Goal: Obtain resource: Download file/media

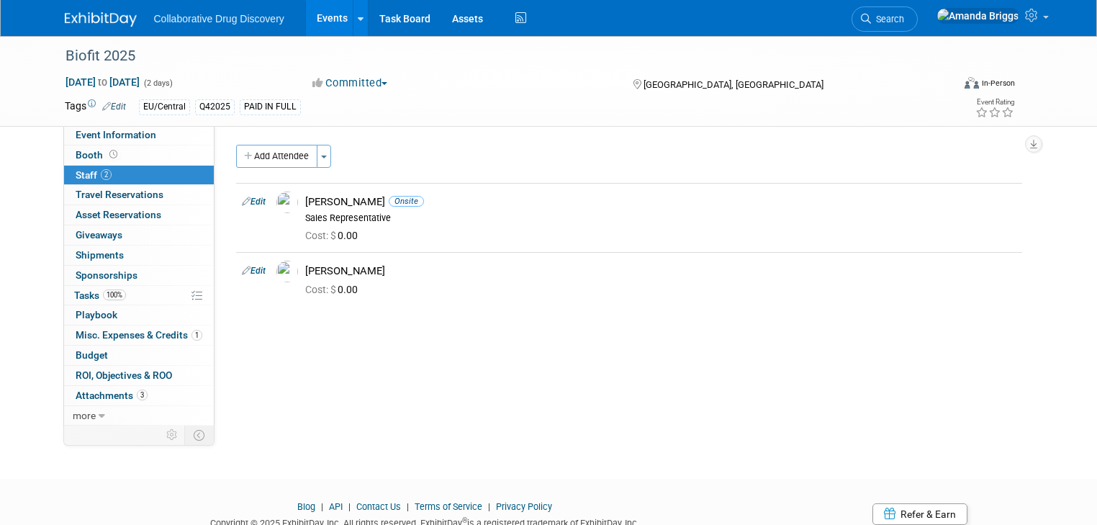
click at [308, 18] on link "Events" at bounding box center [332, 18] width 53 height 36
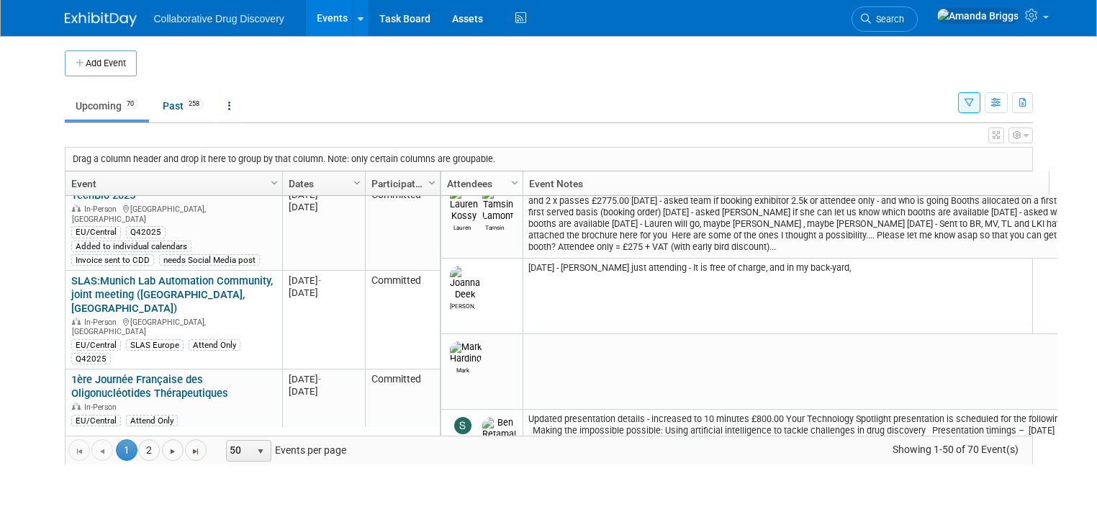
scroll to position [484, 0]
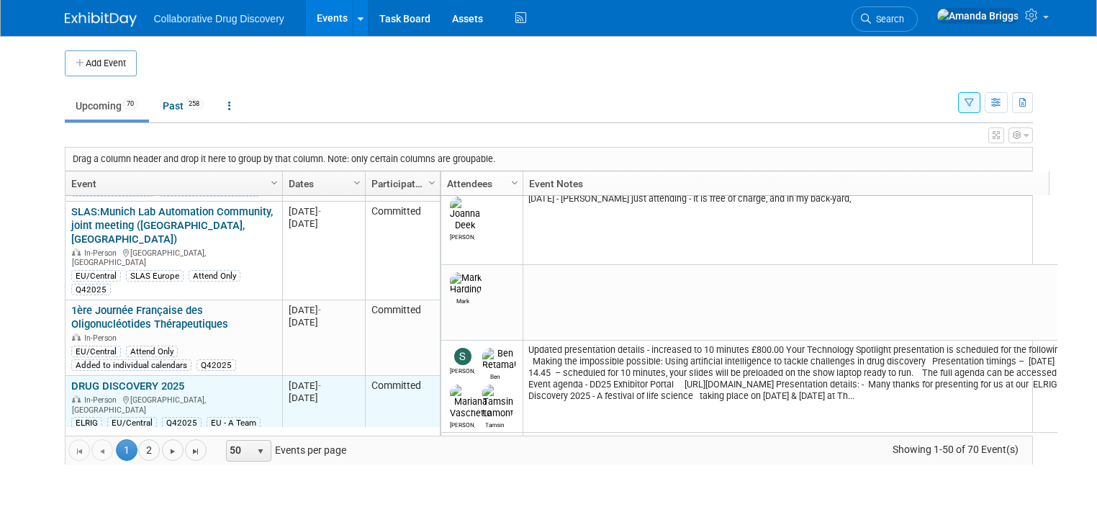
click at [112, 379] on link "DRUG DISCOVERY 2025" at bounding box center [127, 385] width 113 height 13
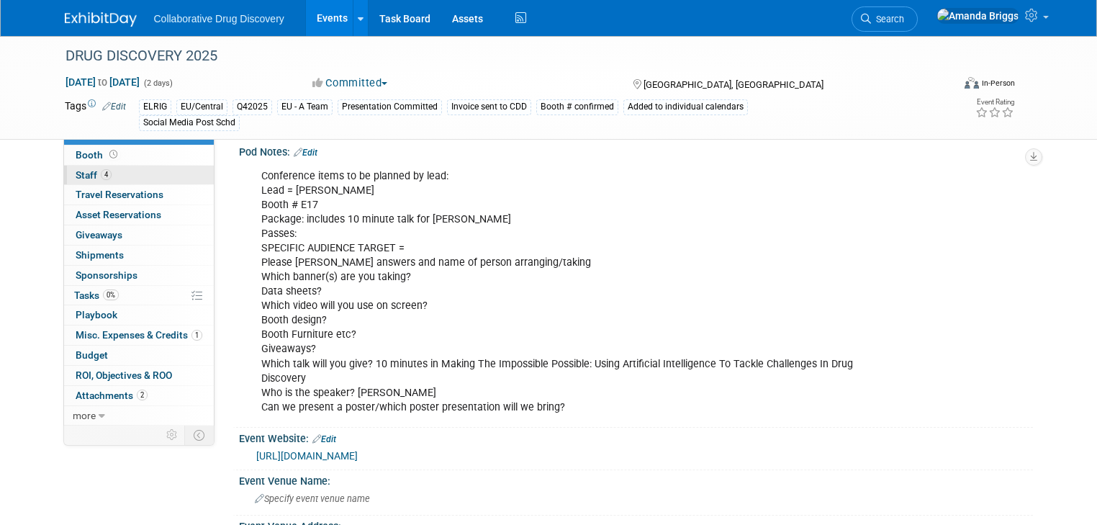
click at [76, 173] on span "Staff 4" at bounding box center [94, 175] width 36 height 12
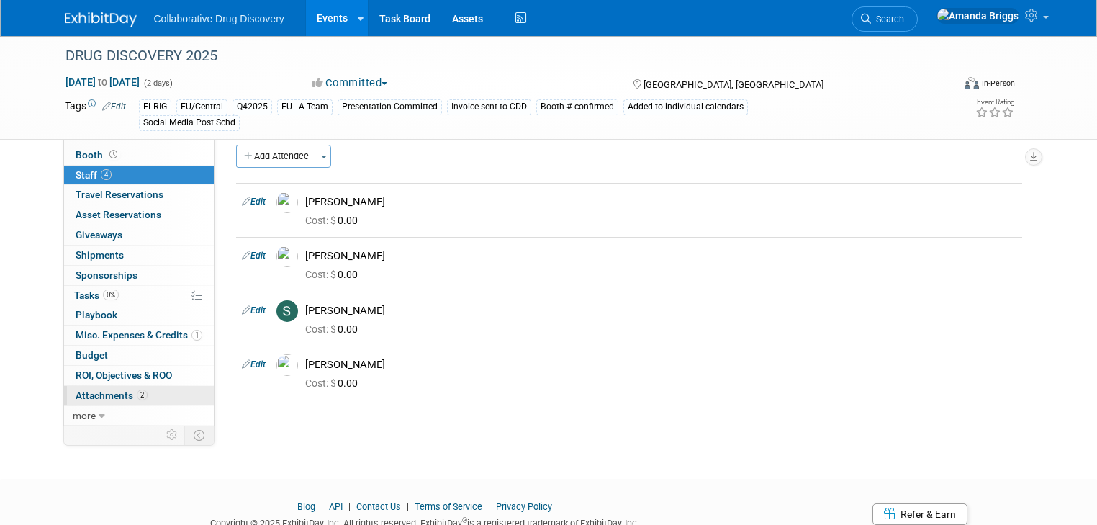
click at [100, 396] on span "Attachments 2" at bounding box center [112, 395] width 72 height 12
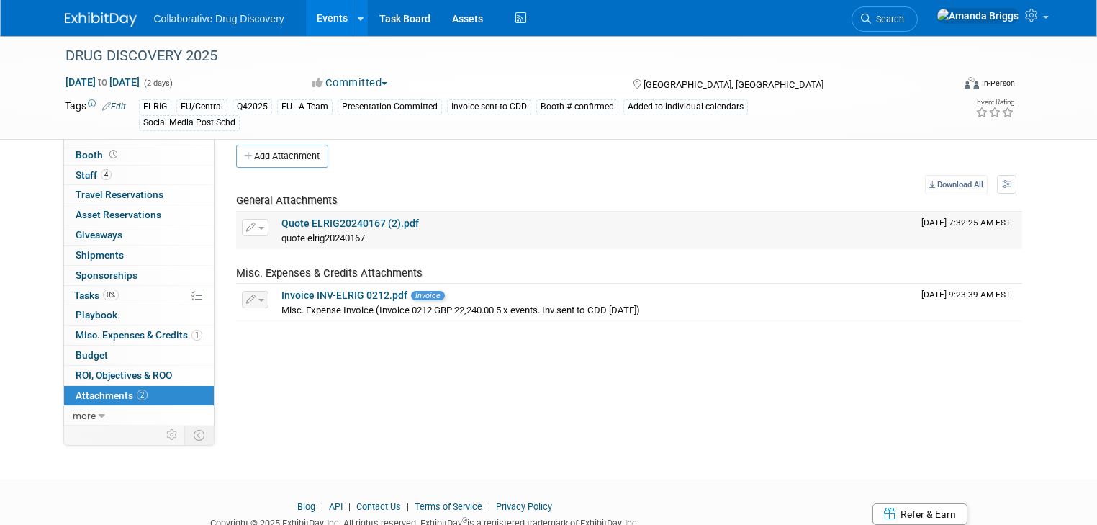
click at [317, 225] on link "Quote ELRIG20240167 (2).pdf" at bounding box center [349, 223] width 137 height 12
click at [89, 140] on span "Event Information" at bounding box center [116, 135] width 81 height 12
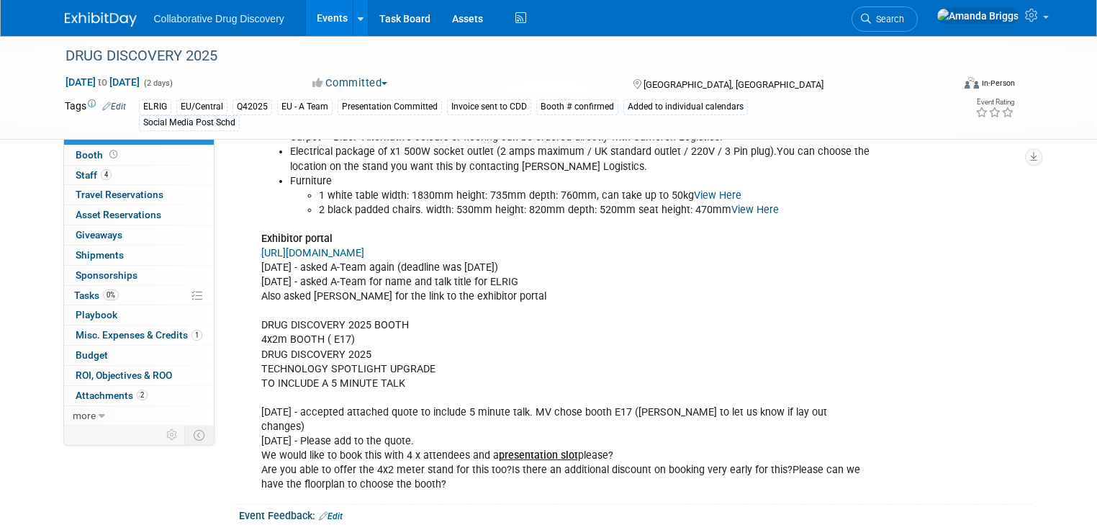
scroll to position [1497, 0]
click at [364, 246] on link "[URL][DOMAIN_NAME]" at bounding box center [312, 252] width 103 height 12
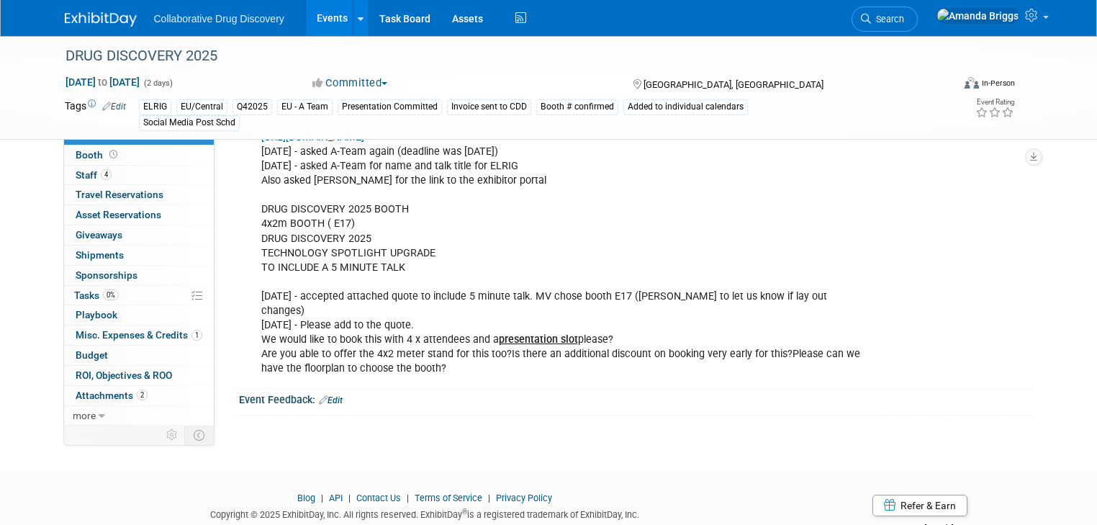
scroll to position [1640, 0]
